Goal: Task Accomplishment & Management: Manage account settings

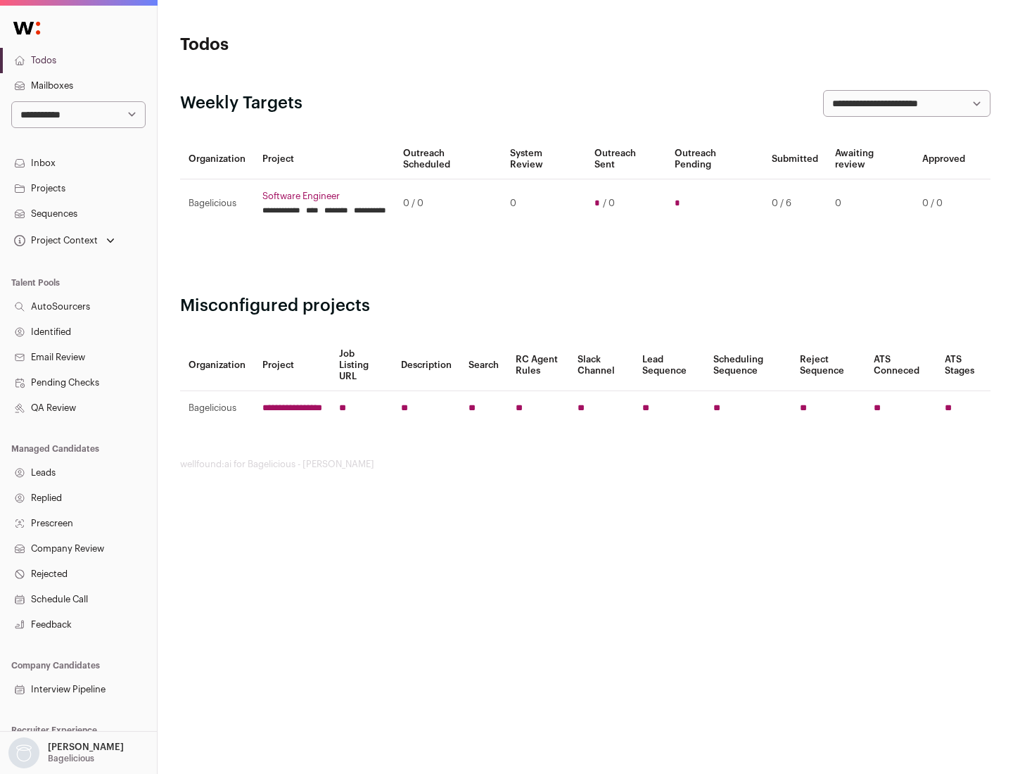
click at [78, 188] on link "Projects" at bounding box center [78, 188] width 157 height 25
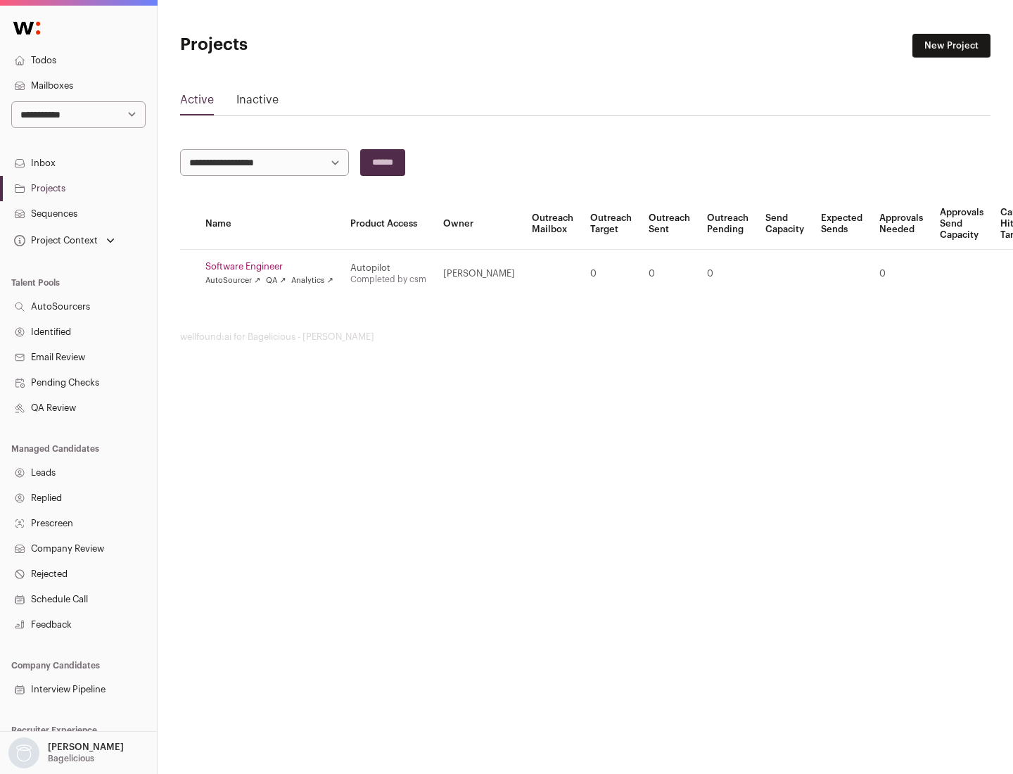
click at [274, 267] on link "Software Engineer" at bounding box center [269, 266] width 128 height 11
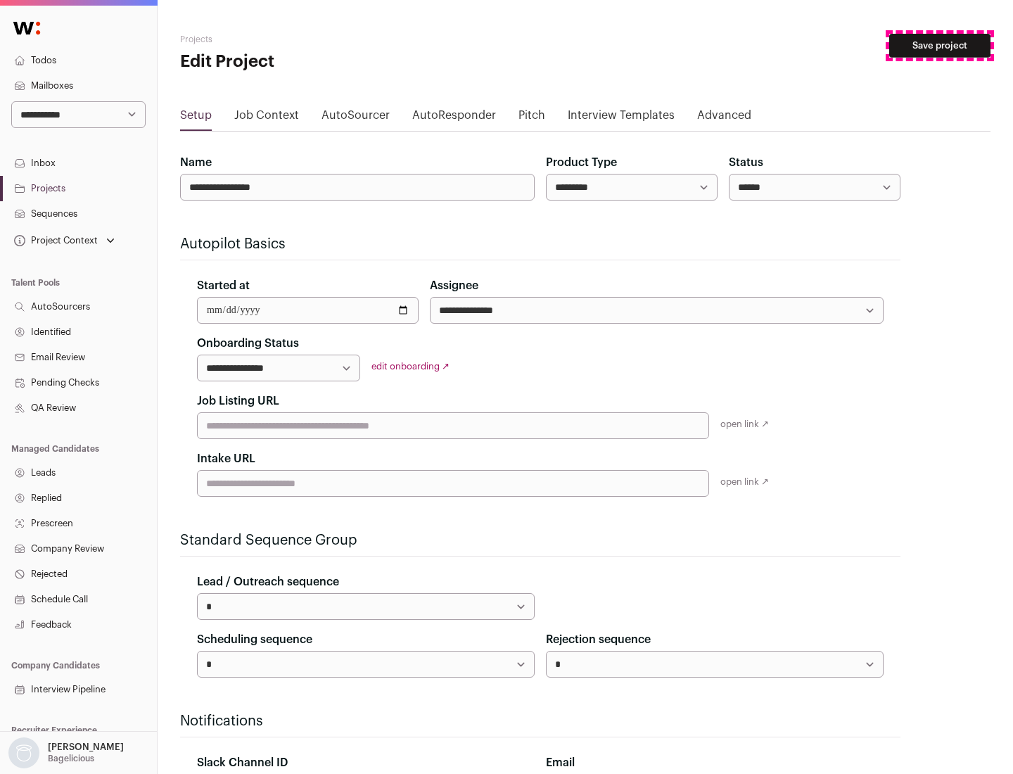
click at [940, 46] on button "Save project" at bounding box center [939, 46] width 101 height 24
